Goal: Find specific page/section: Find specific page/section

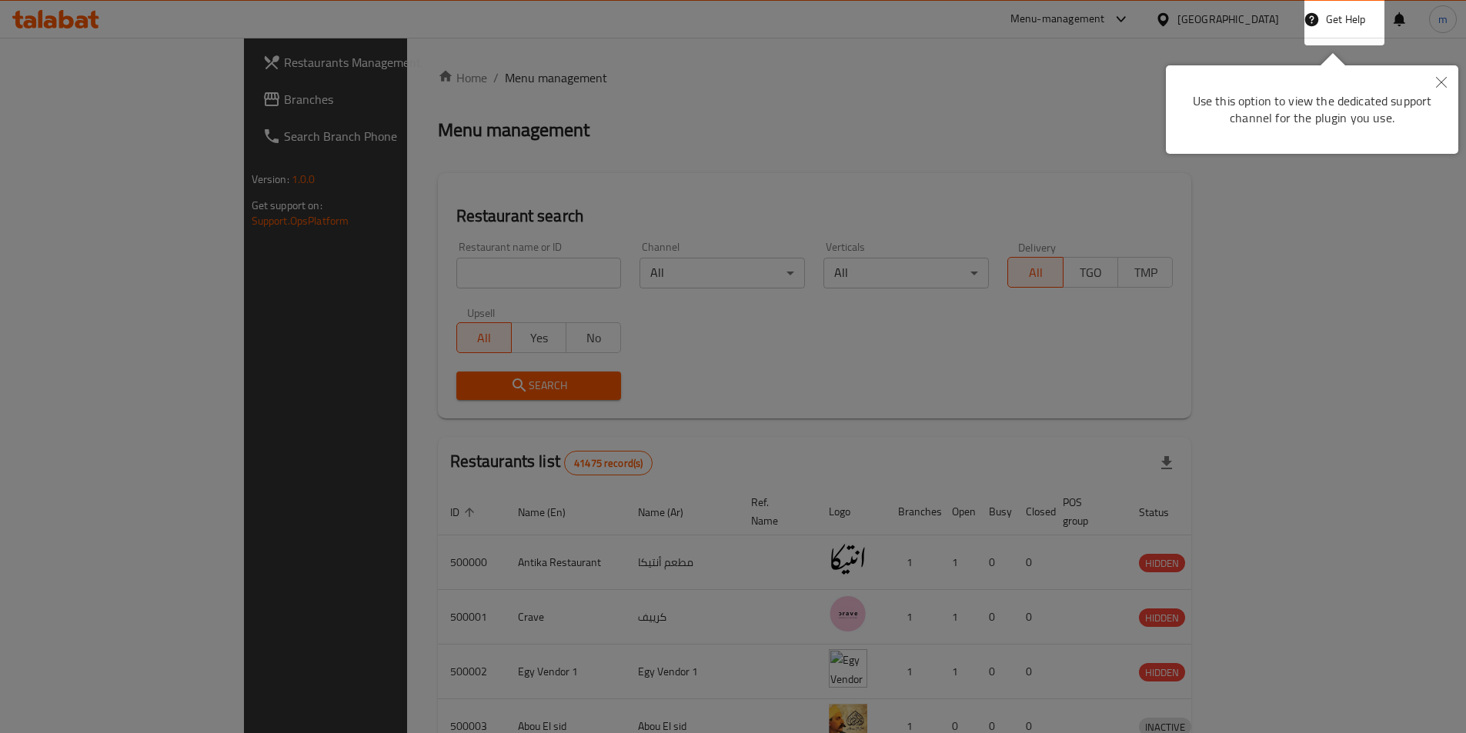
click at [1443, 81] on icon "Close" at bounding box center [1441, 82] width 11 height 11
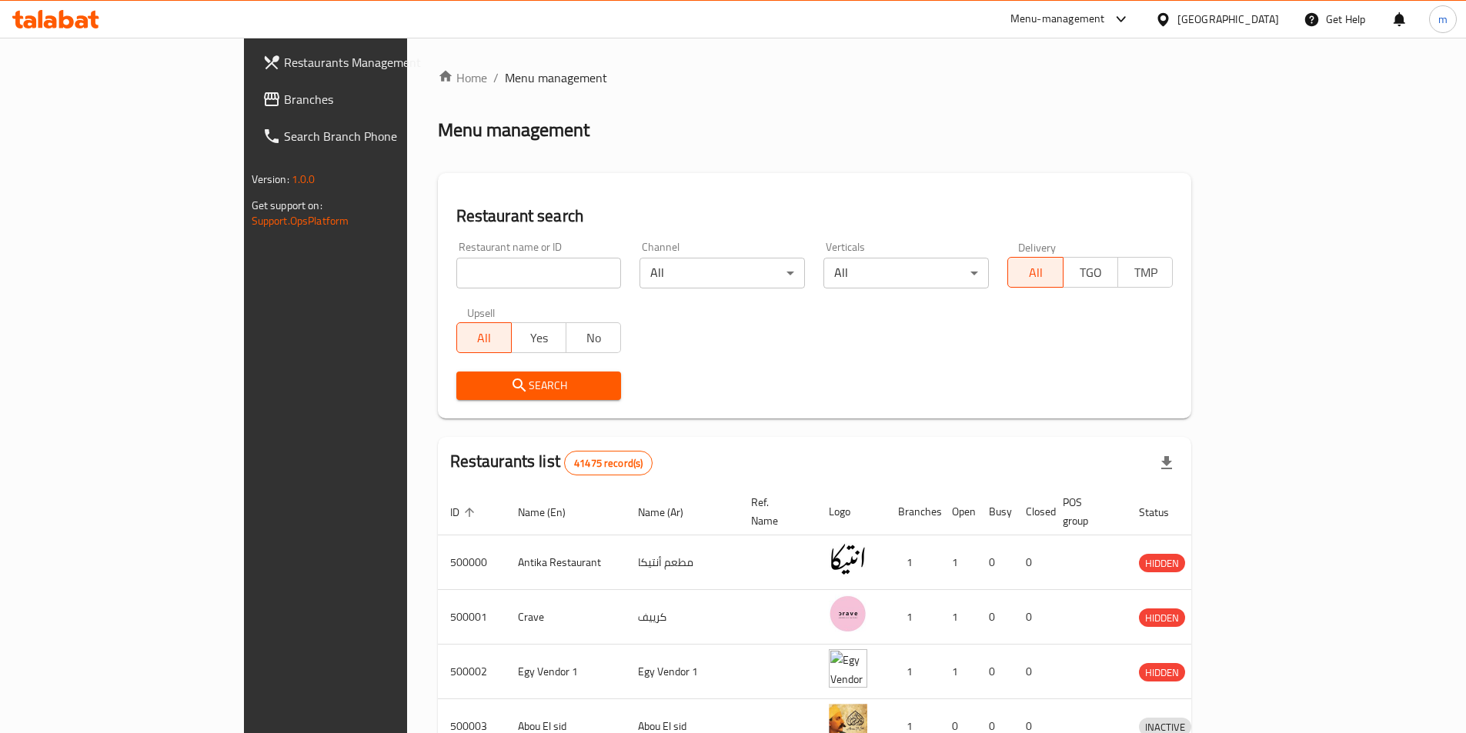
click at [1171, 21] on icon at bounding box center [1163, 20] width 16 height 16
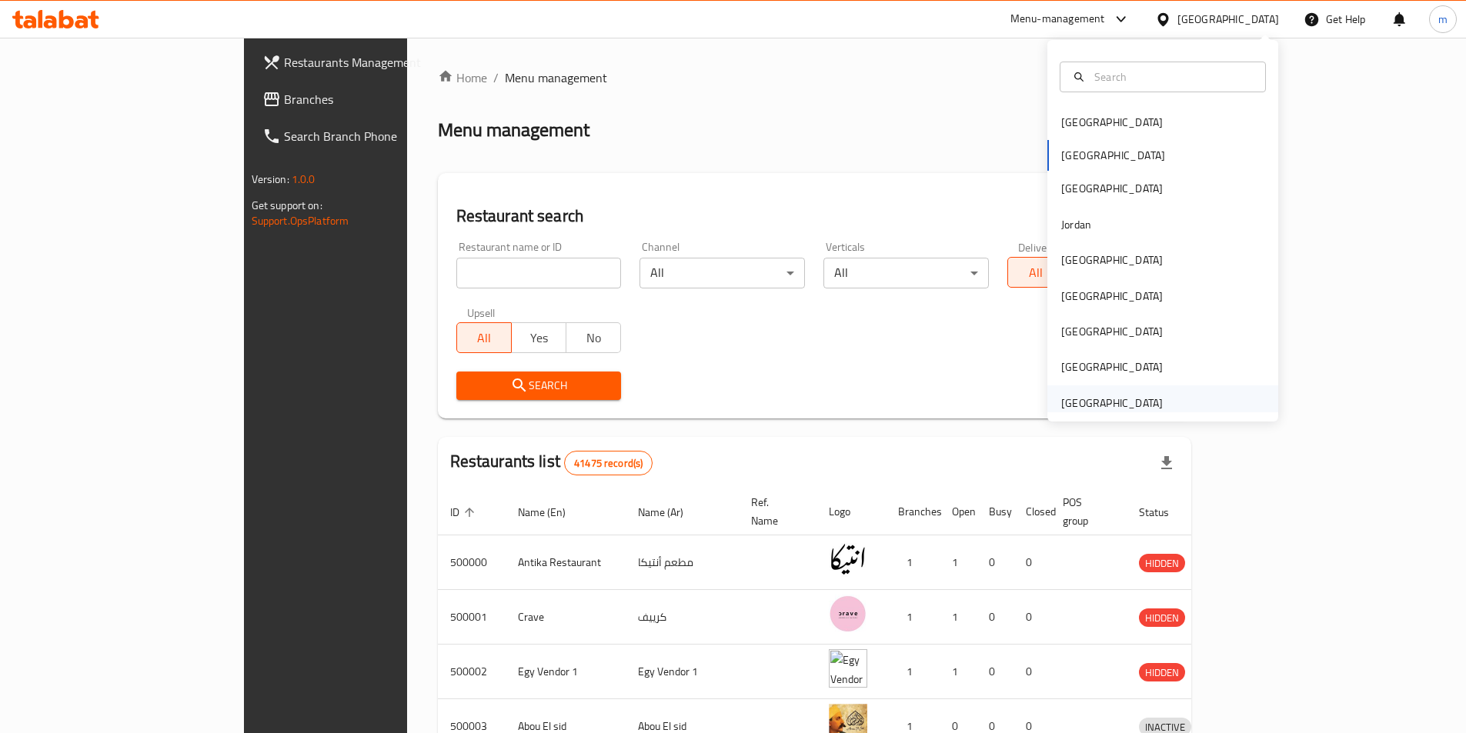
click at [1117, 402] on div "[GEOGRAPHIC_DATA]" at bounding box center [1112, 403] width 102 height 17
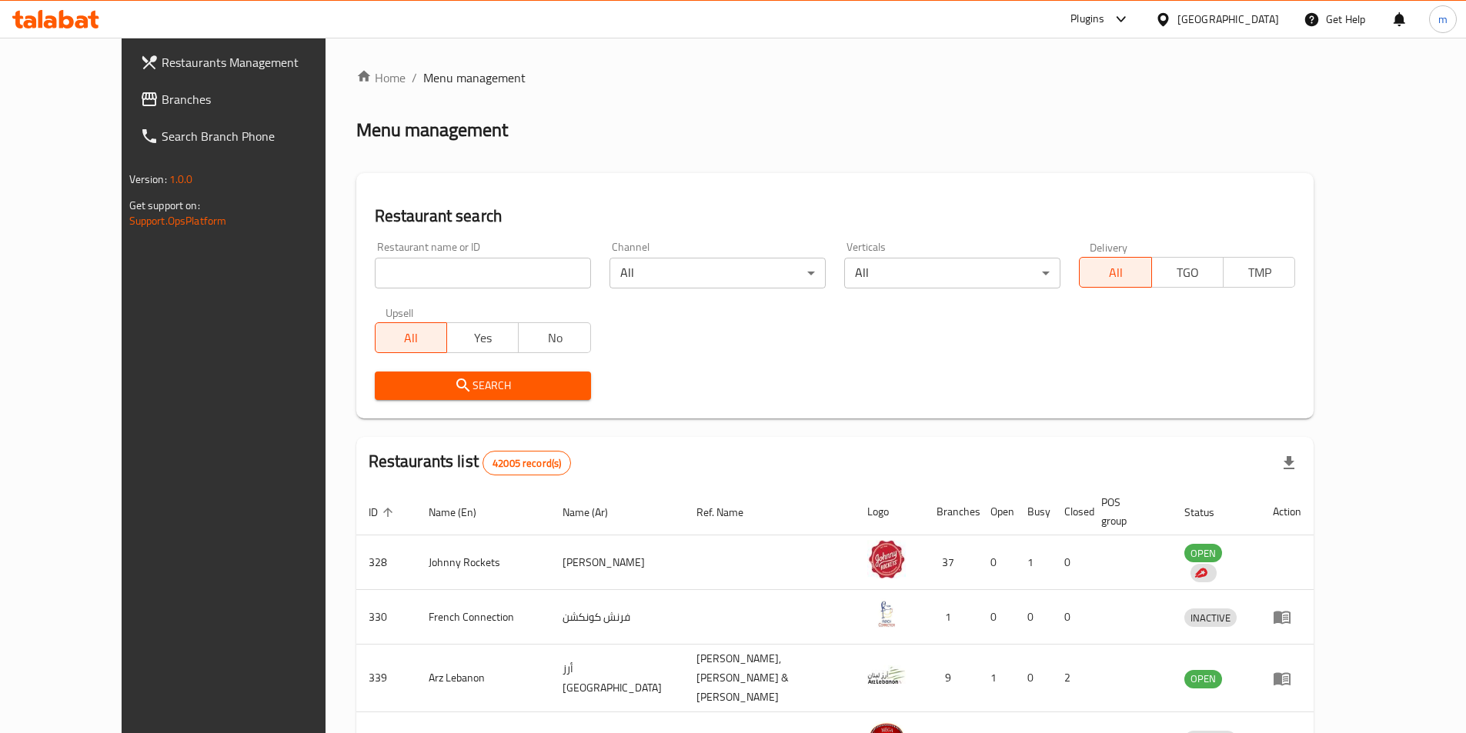
click at [407, 282] on input "search" at bounding box center [483, 273] width 216 height 31
paste input "780514"
type input "780514"
click at [397, 383] on span "Search" at bounding box center [483, 385] width 192 height 19
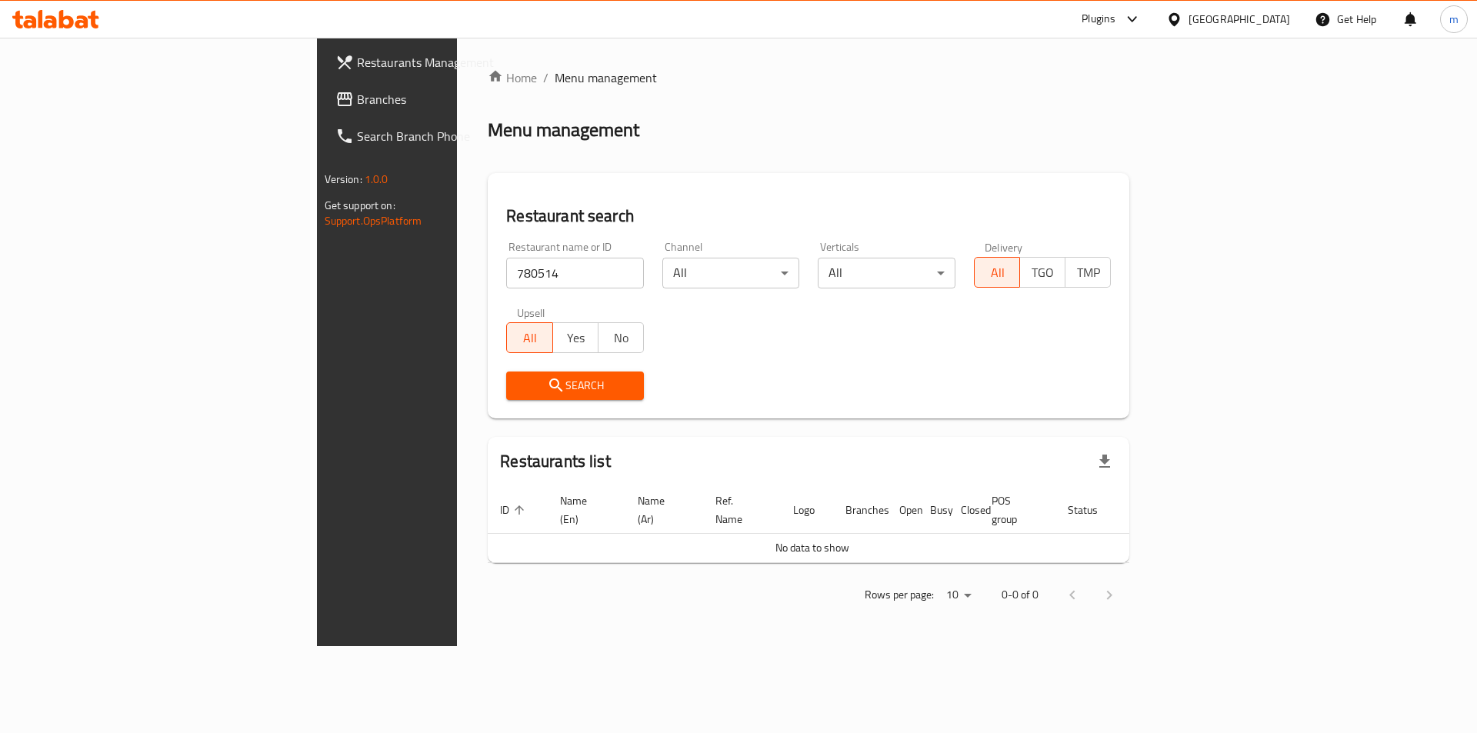
click at [357, 63] on span "Restaurants Management" at bounding box center [454, 62] width 195 height 18
